Goal: Find specific page/section: Find specific page/section

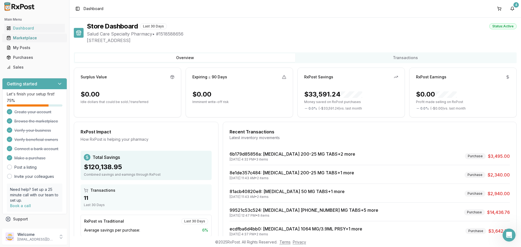
click at [28, 38] on div "Marketplace" at bounding box center [35, 37] width 56 height 5
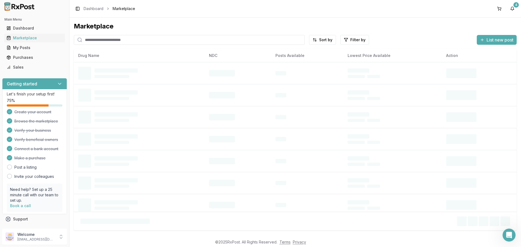
click at [151, 40] on input "search" at bounding box center [189, 40] width 231 height 10
paste input "**********"
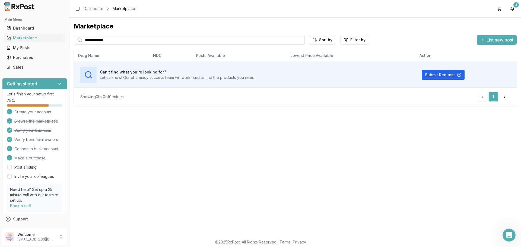
type input "**********"
click at [25, 47] on div "My Posts" at bounding box center [35, 47] width 56 height 5
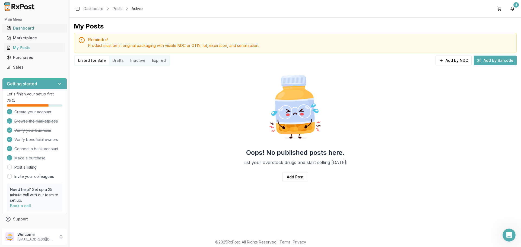
click at [33, 27] on div "Dashboard" at bounding box center [35, 27] width 56 height 5
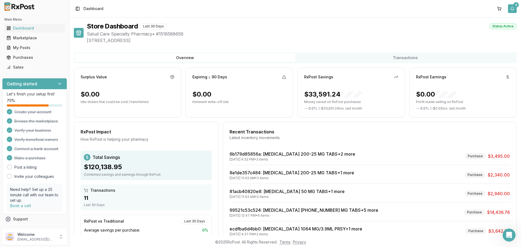
click at [515, 4] on div "4" at bounding box center [515, 4] width 5 height 5
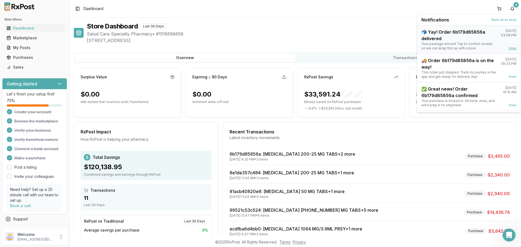
click at [508, 48] on link "View" at bounding box center [512, 48] width 8 height 4
click at [504, 21] on button "Mark all as read" at bounding box center [503, 20] width 25 height 4
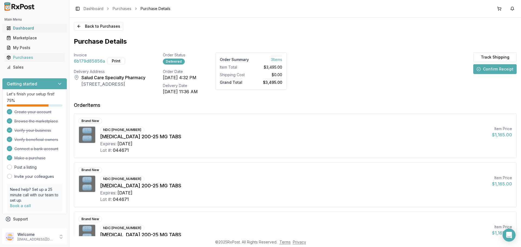
click at [18, 29] on div "Dashboard" at bounding box center [35, 27] width 56 height 5
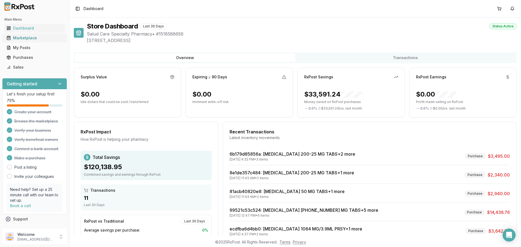
click at [20, 42] on link "Marketplace" at bounding box center [34, 38] width 60 height 10
